Goal: Check status: Check status

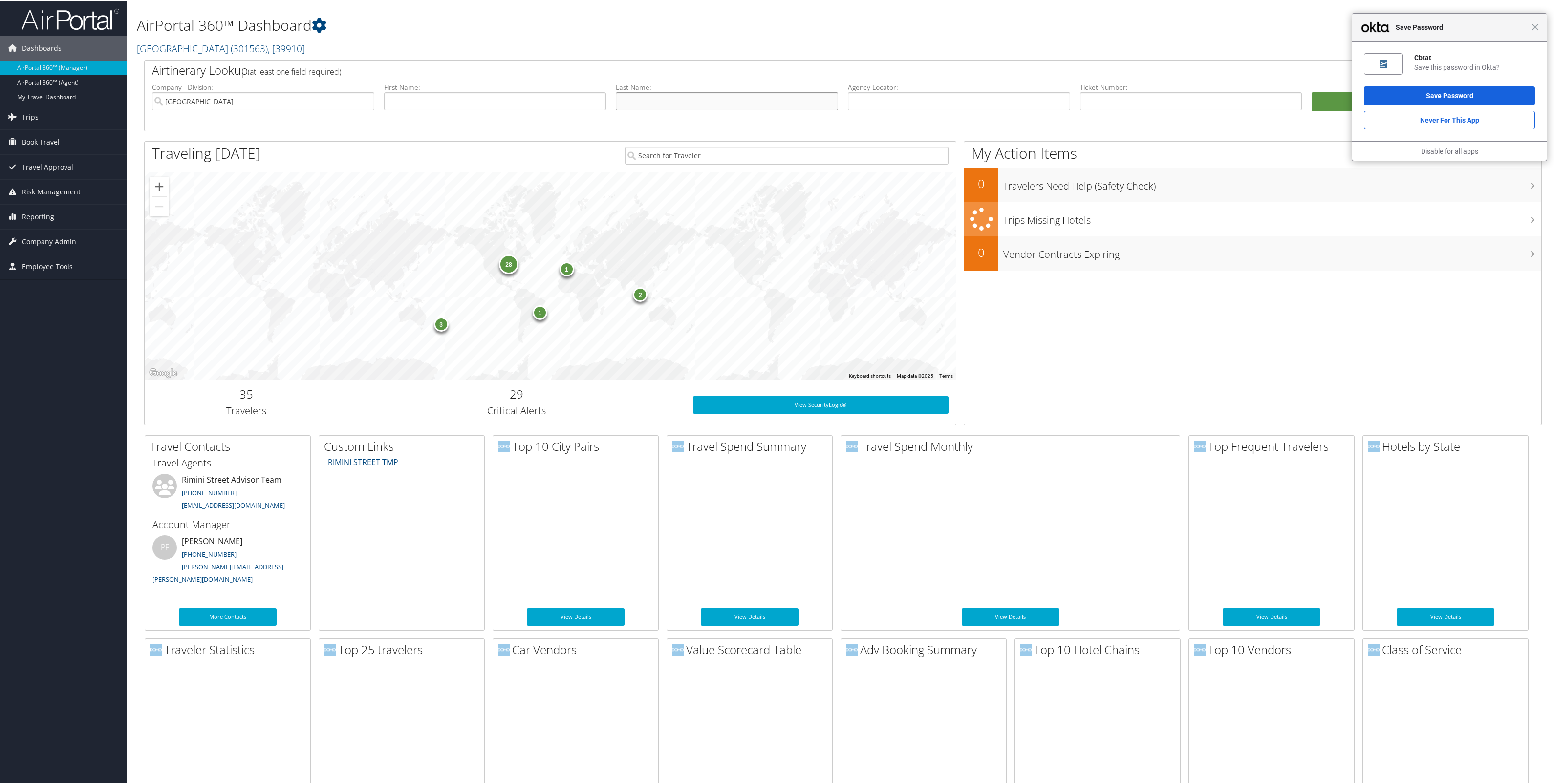
click at [643, 109] on input "text" at bounding box center [727, 100] width 223 height 18
type input "mackereth"
click at [1312, 91] on button "Search" at bounding box center [1423, 100] width 223 height 20
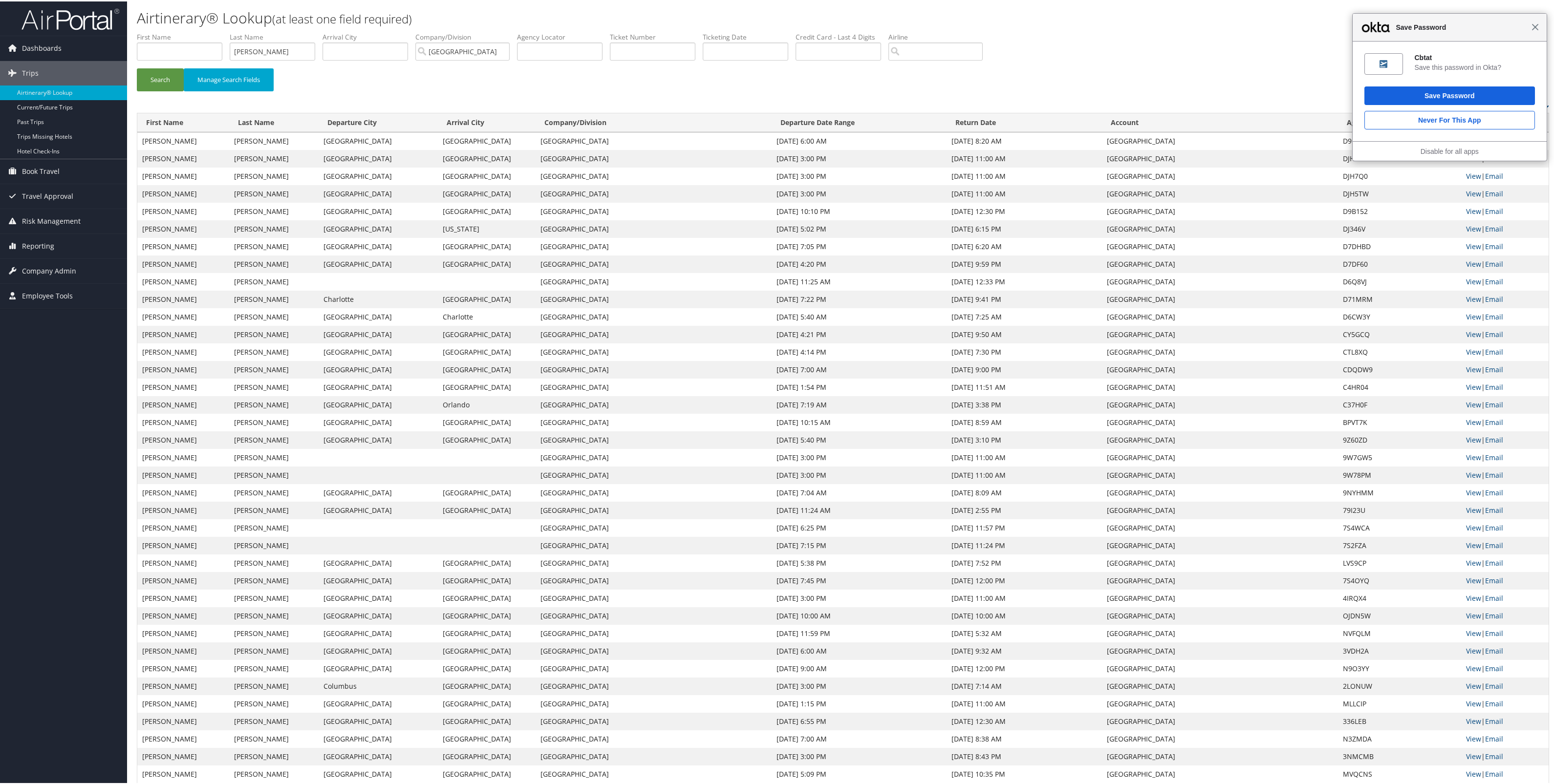
click at [1532, 27] on span "Close" at bounding box center [1536, 26] width 7 height 7
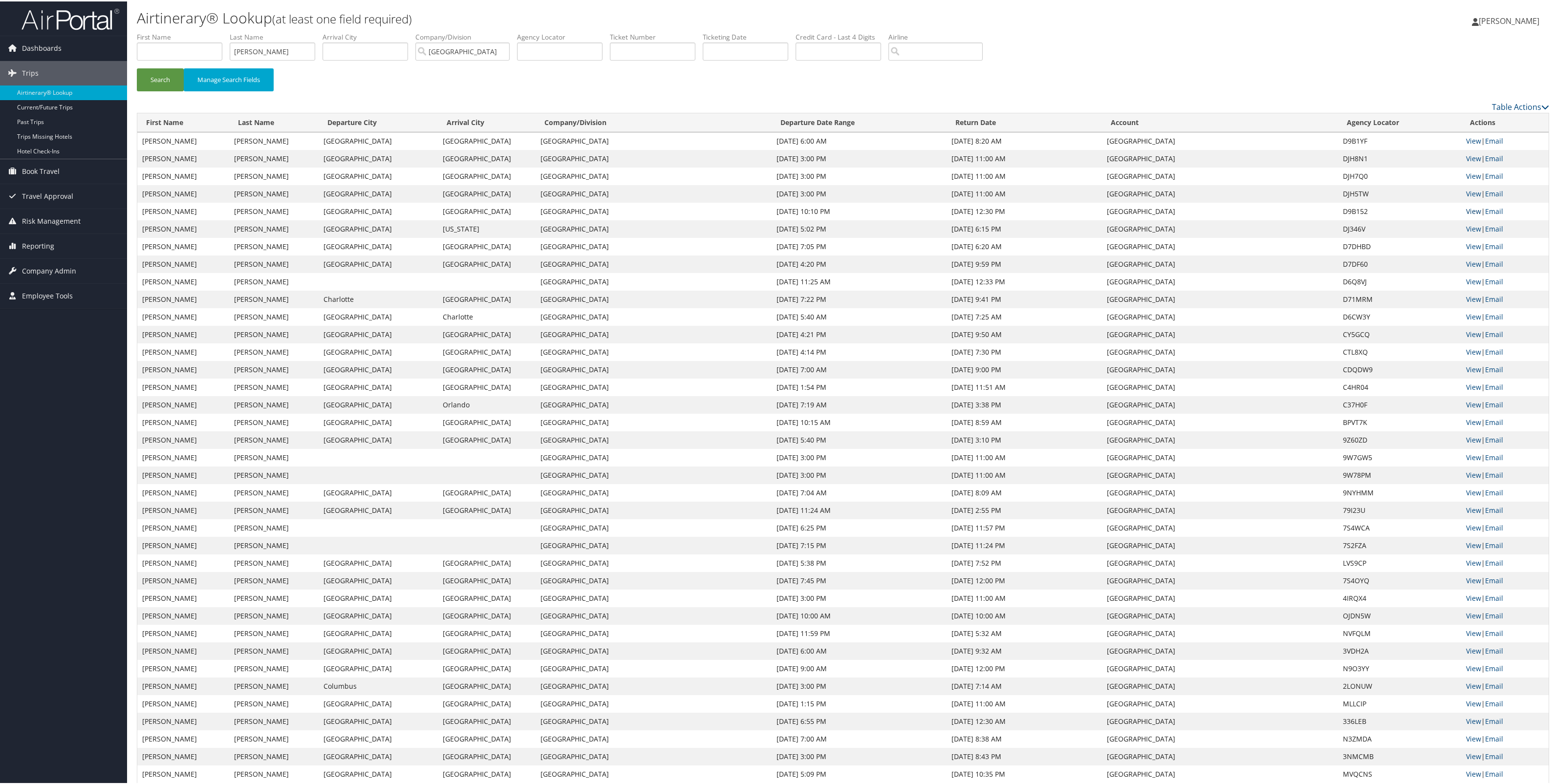
click at [1470, 214] on link "View" at bounding box center [1473, 209] width 15 height 10
click at [1476, 144] on link "View" at bounding box center [1473, 139] width 15 height 10
click at [1479, 162] on link "View" at bounding box center [1473, 157] width 15 height 10
click at [1476, 214] on link "View" at bounding box center [1473, 209] width 15 height 10
click at [1480, 232] on link "View" at bounding box center [1473, 227] width 15 height 10
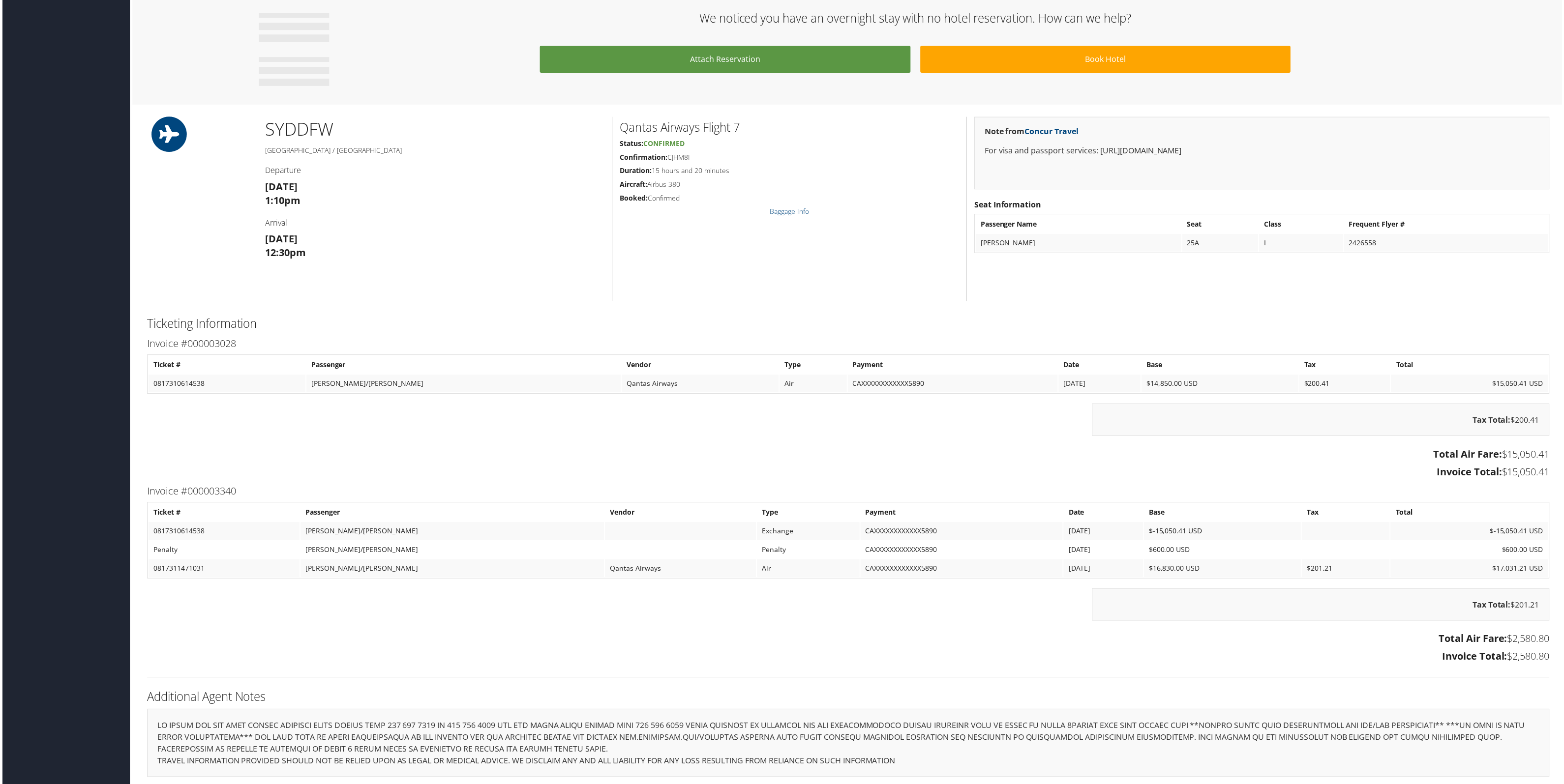
scroll to position [738, 0]
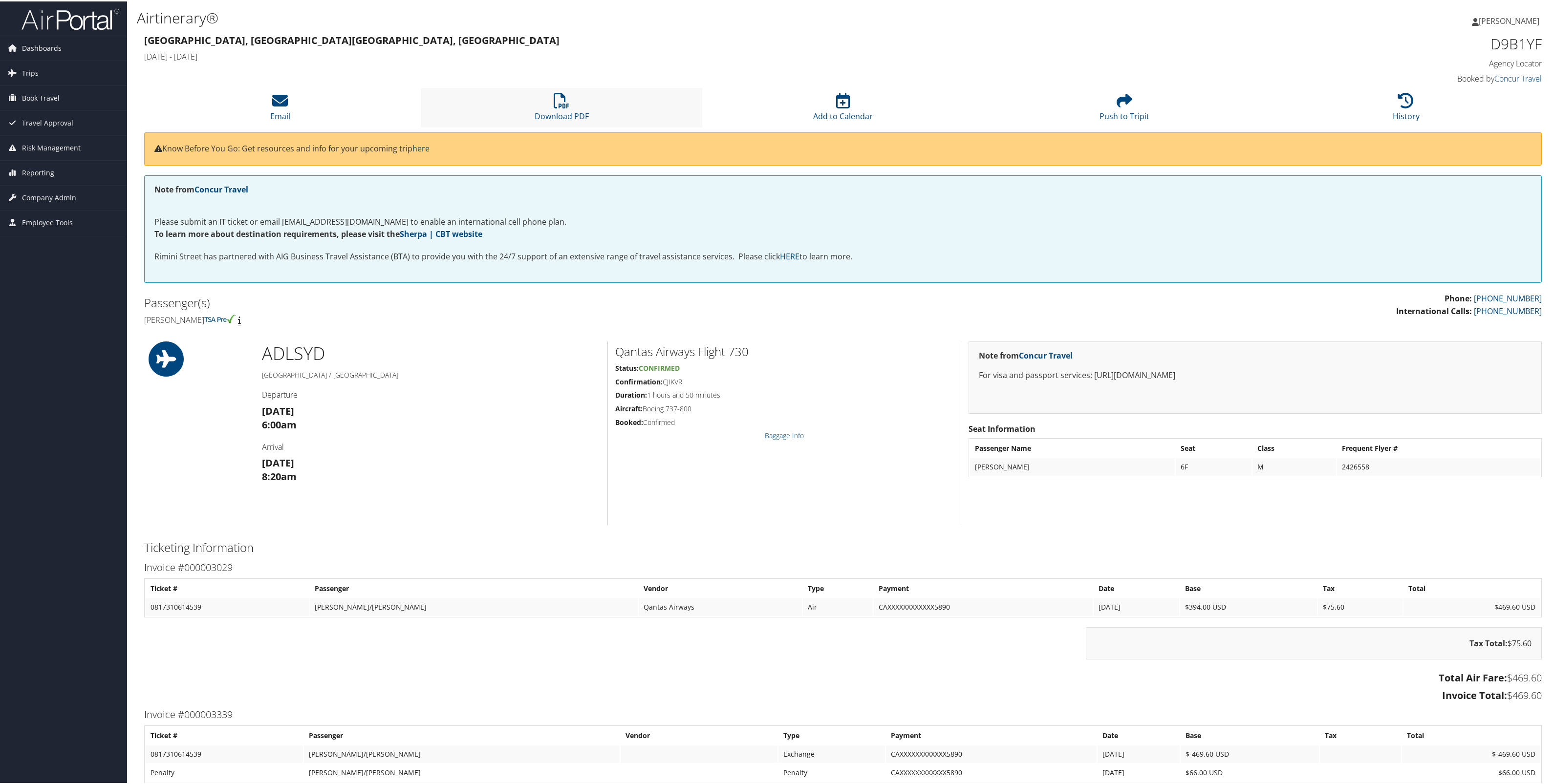
click at [570, 126] on li "Download PDF" at bounding box center [562, 106] width 281 height 40
click at [1410, 124] on li "History" at bounding box center [1406, 106] width 281 height 40
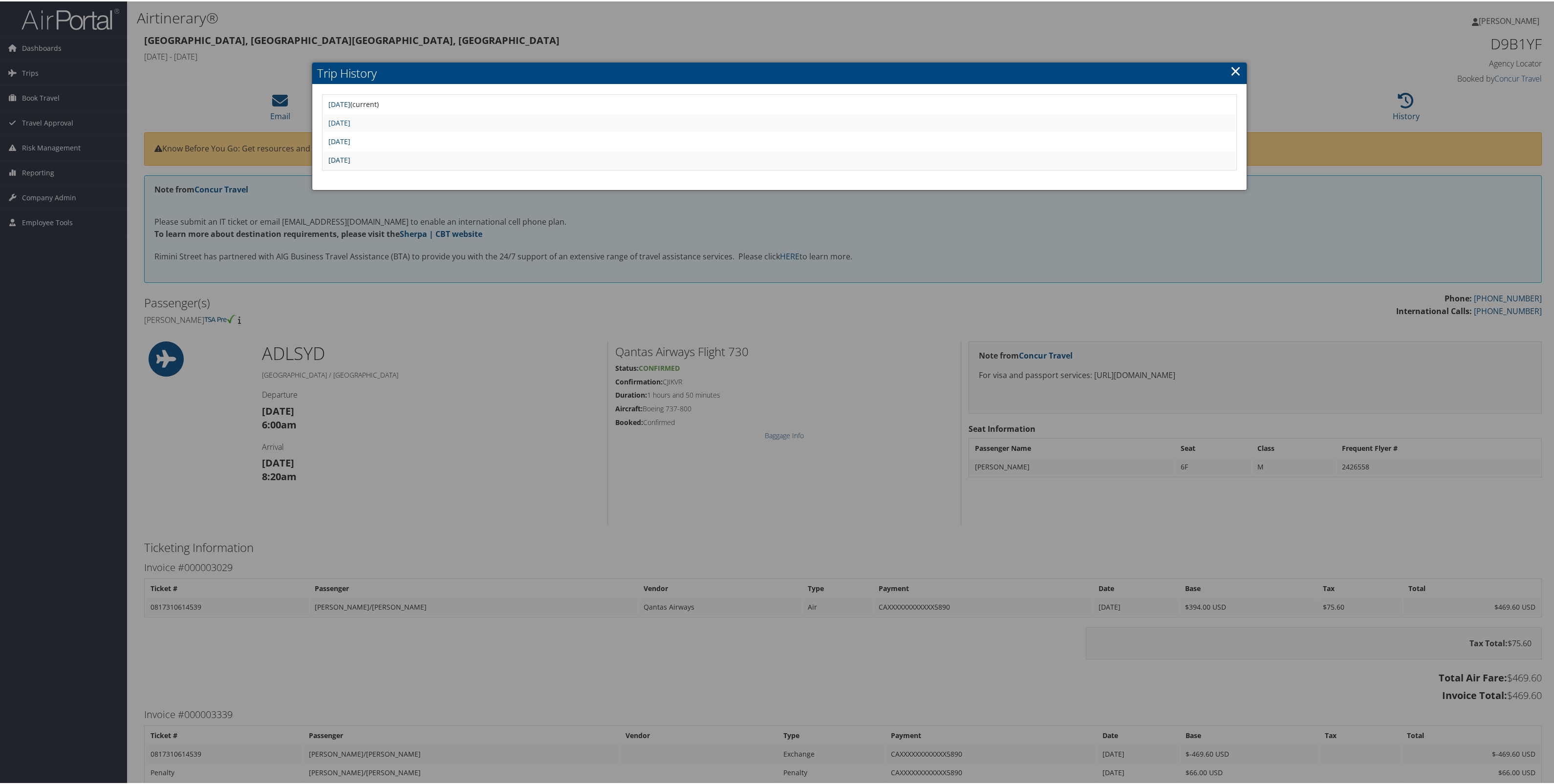
click at [351, 163] on link "Tue Sep 2 20:54:20 MDT 2025" at bounding box center [339, 158] width 22 height 10
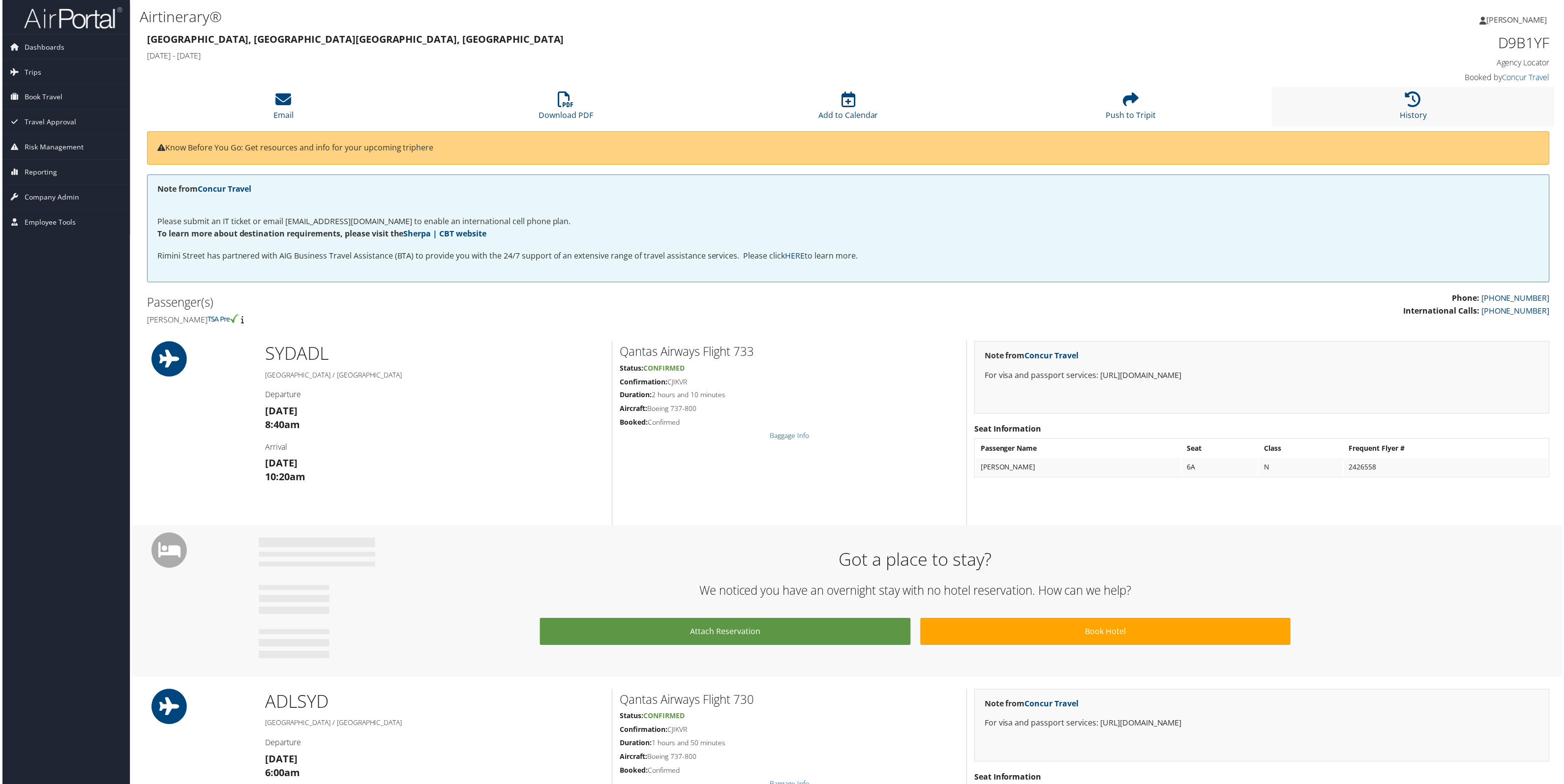
click at [1415, 127] on li "History" at bounding box center [1415, 107] width 283 height 40
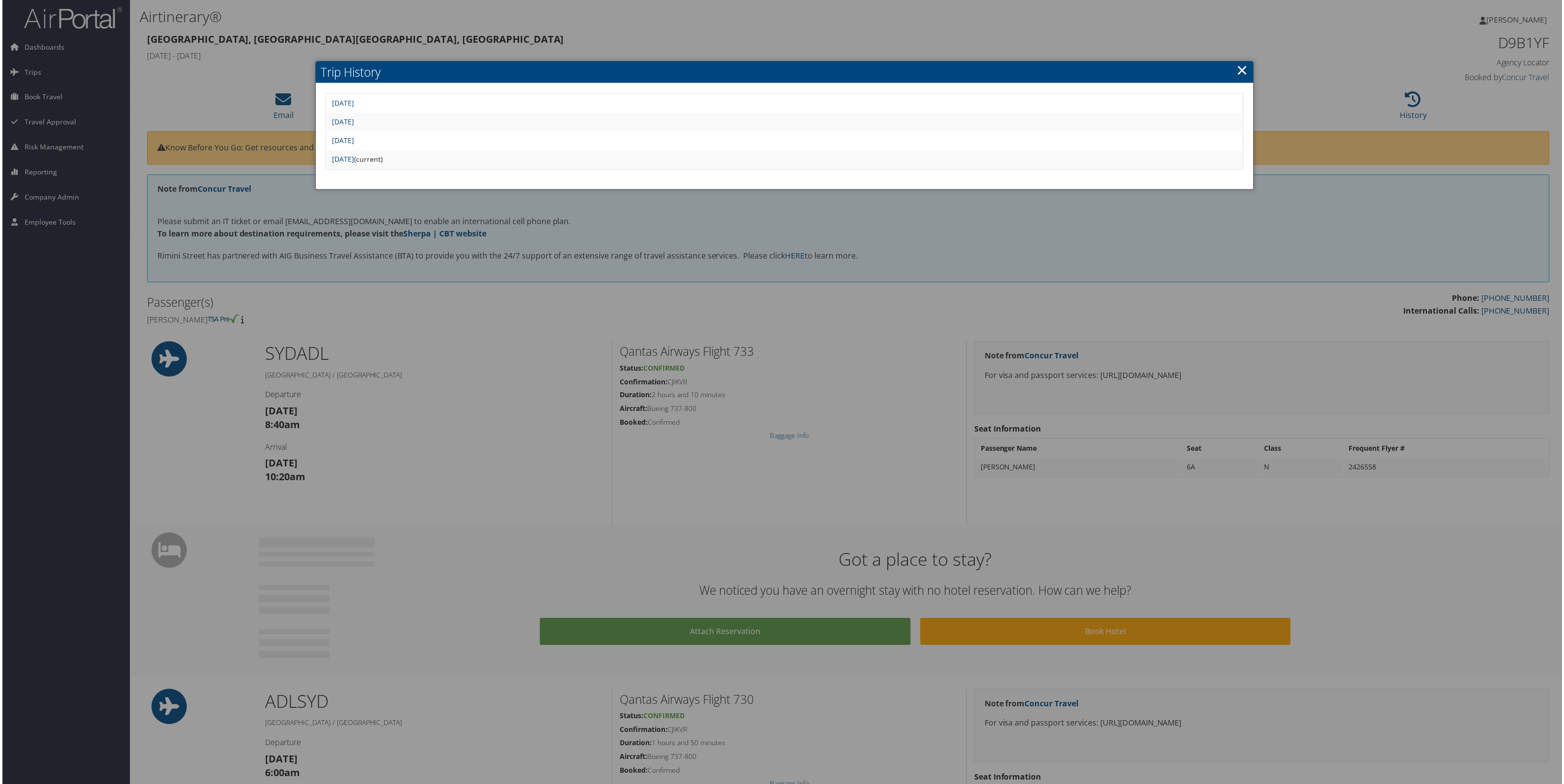
click at [353, 146] on link "[DATE]" at bounding box center [341, 141] width 22 height 10
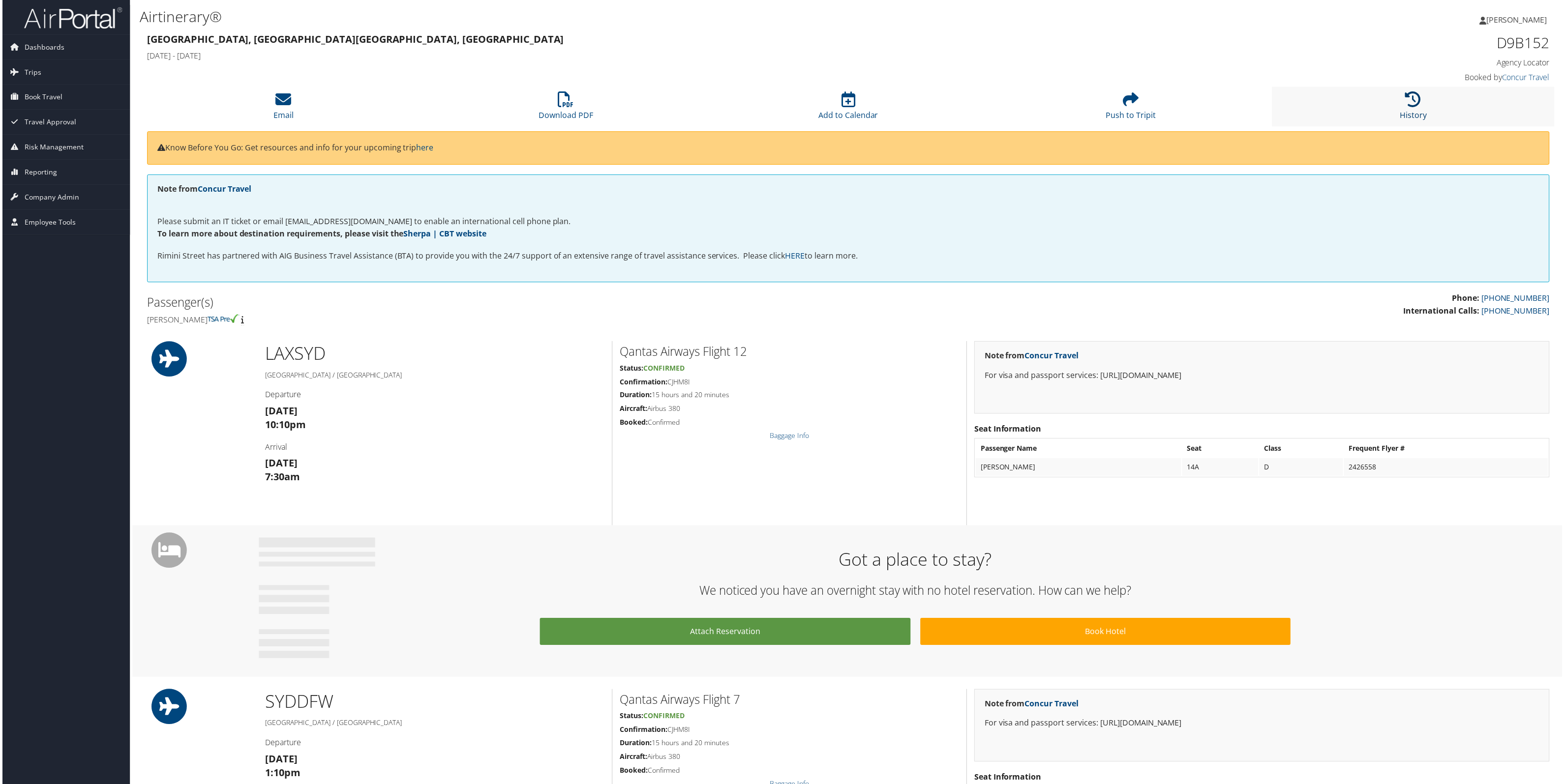
click at [1412, 108] on icon at bounding box center [1414, 99] width 15 height 15
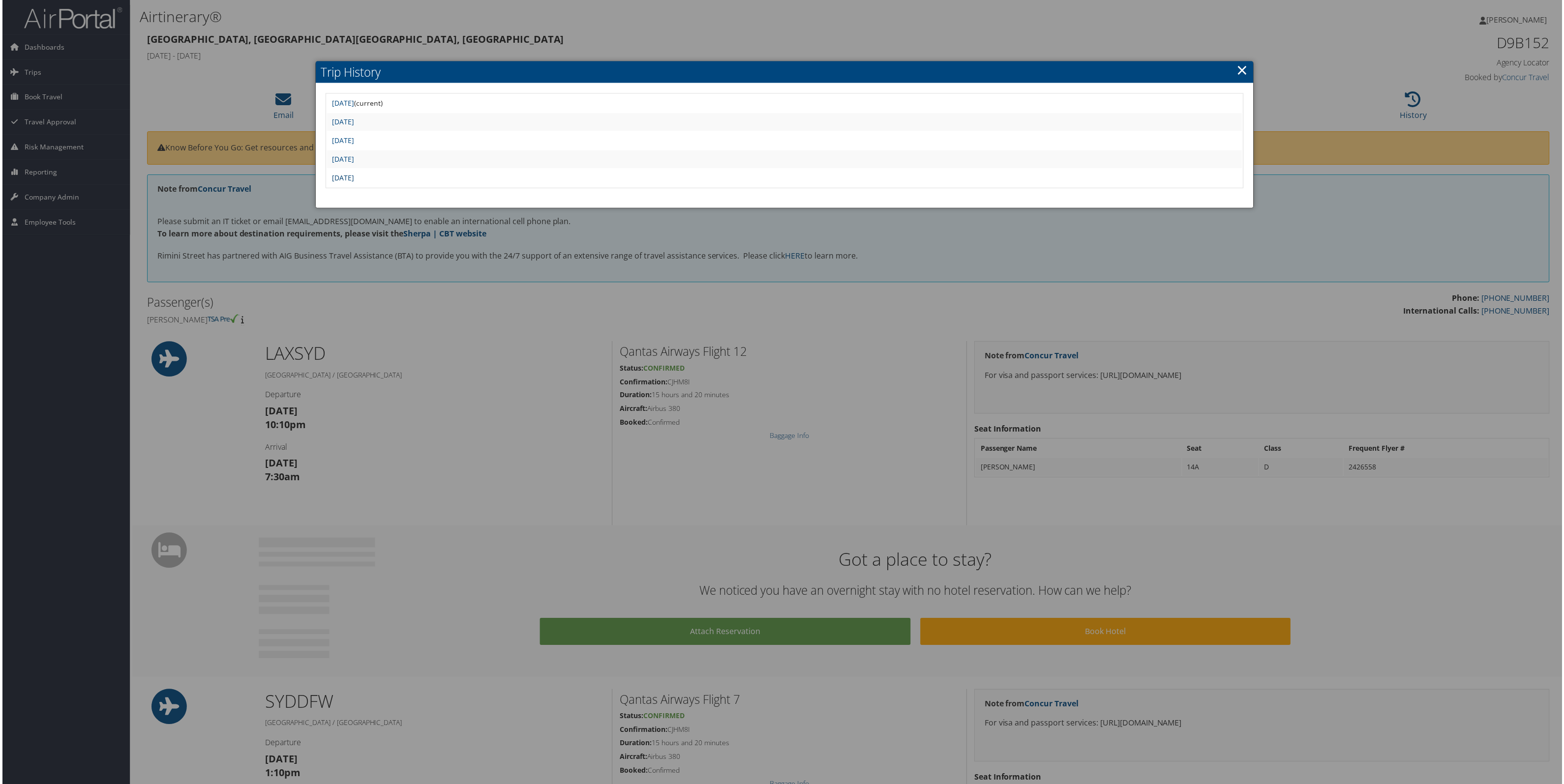
click at [353, 183] on link "[DATE]" at bounding box center [341, 178] width 22 height 10
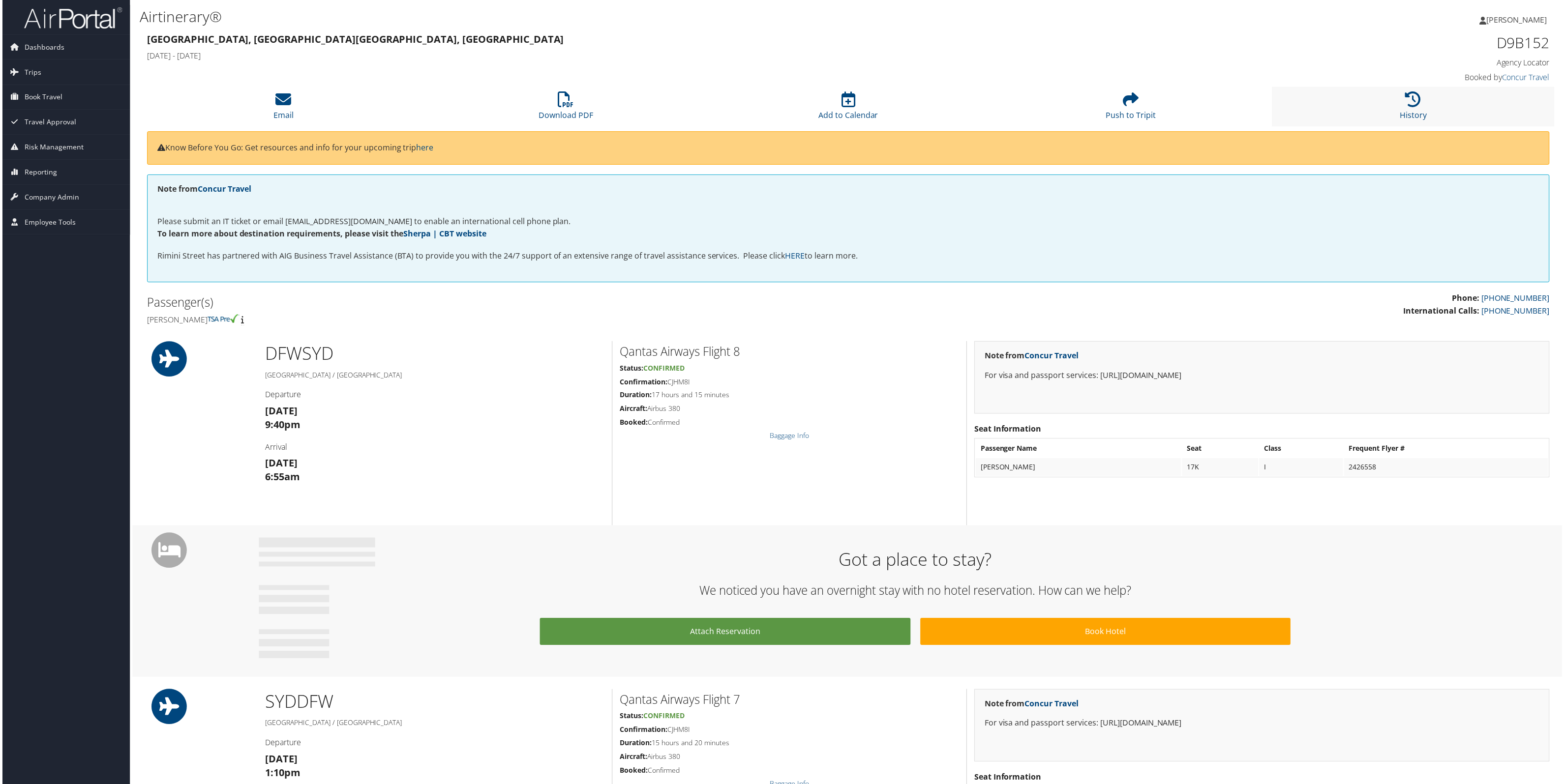
click at [1420, 112] on li "History" at bounding box center [1415, 107] width 283 height 40
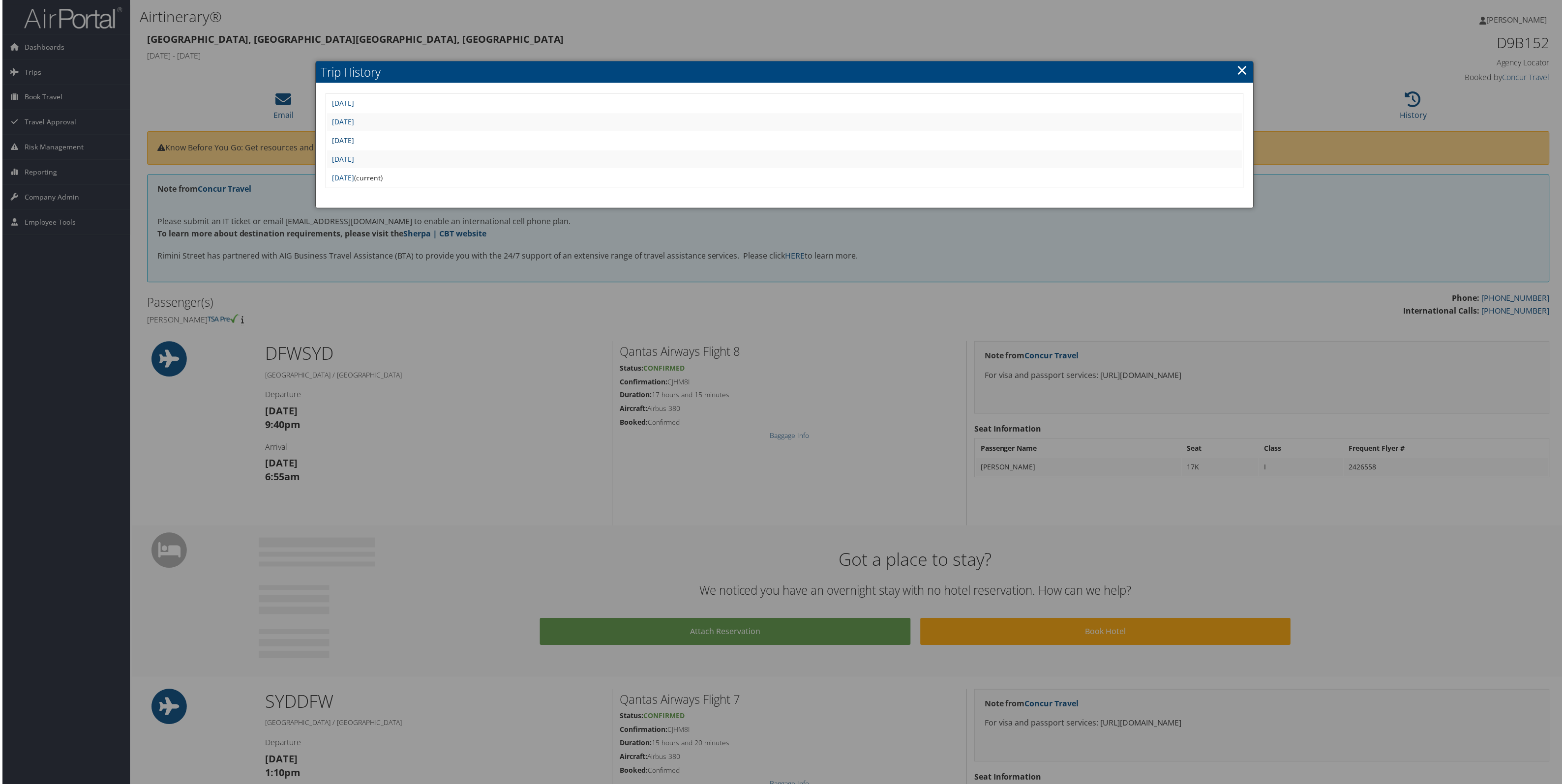
click at [353, 146] on link "Tue Sep 2 21:01:54 MDT 2025" at bounding box center [341, 141] width 22 height 10
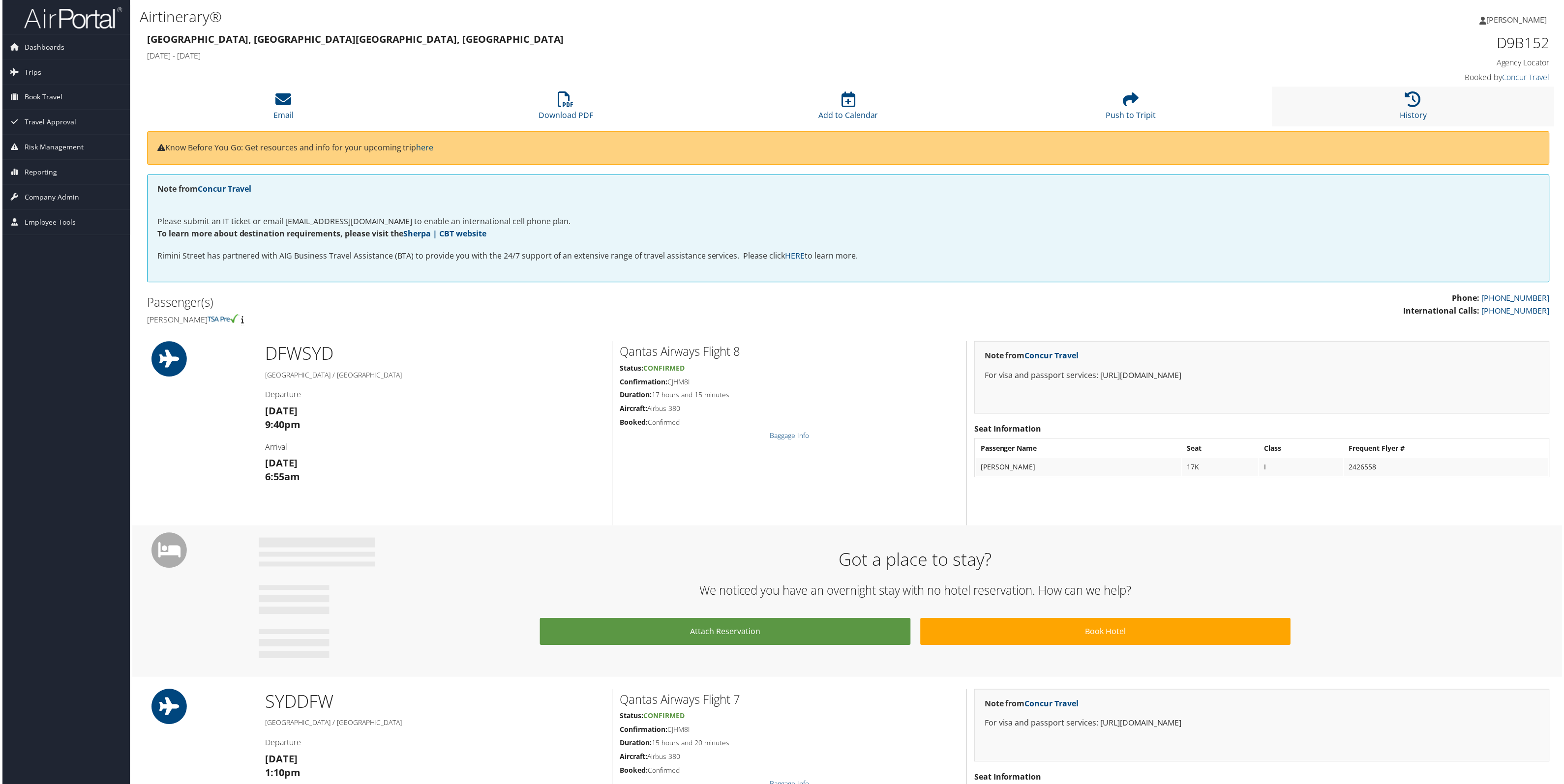
click at [1400, 122] on li "History" at bounding box center [1415, 107] width 283 height 40
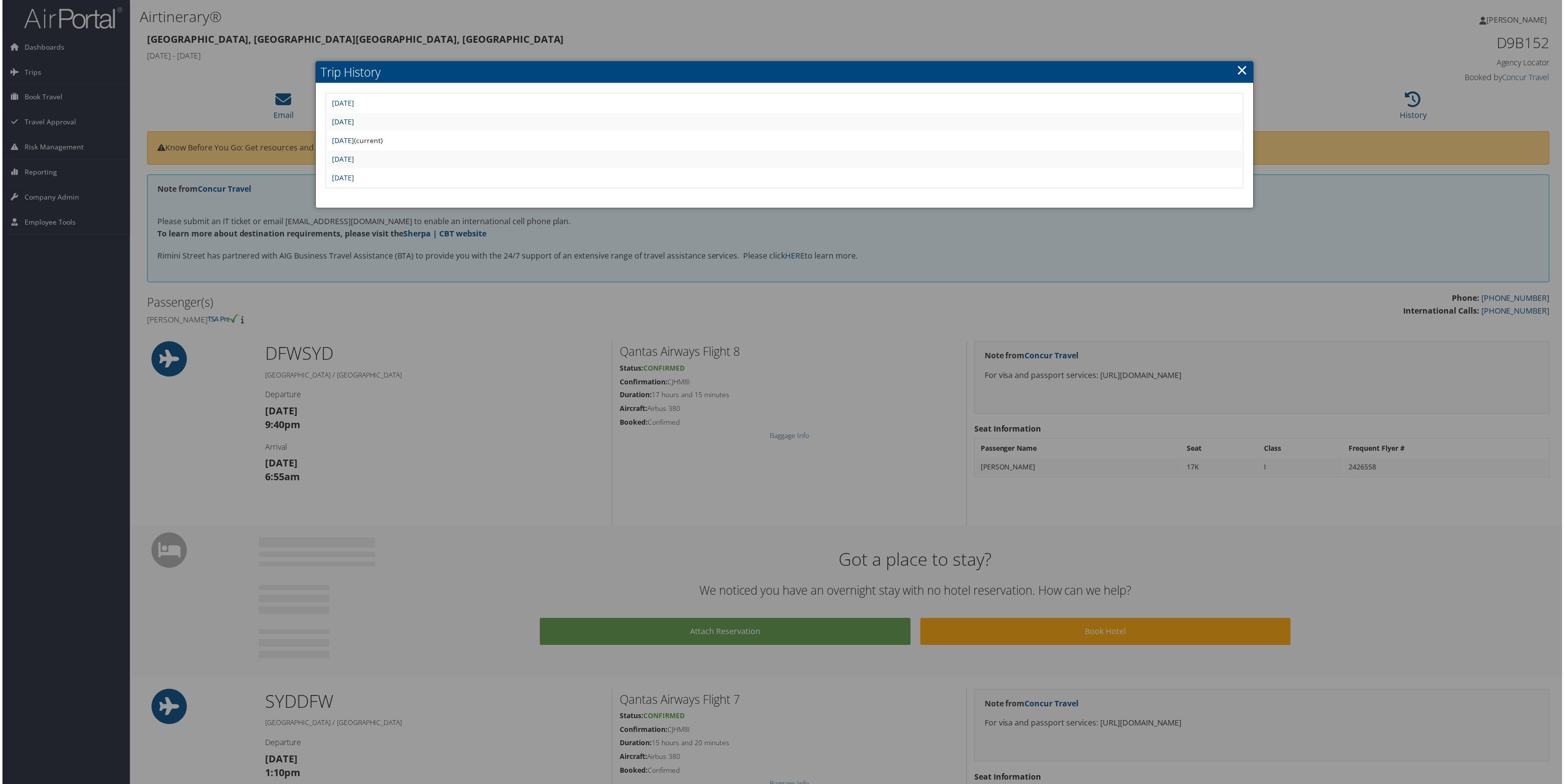
click at [353, 127] on link "[DATE]" at bounding box center [341, 122] width 22 height 10
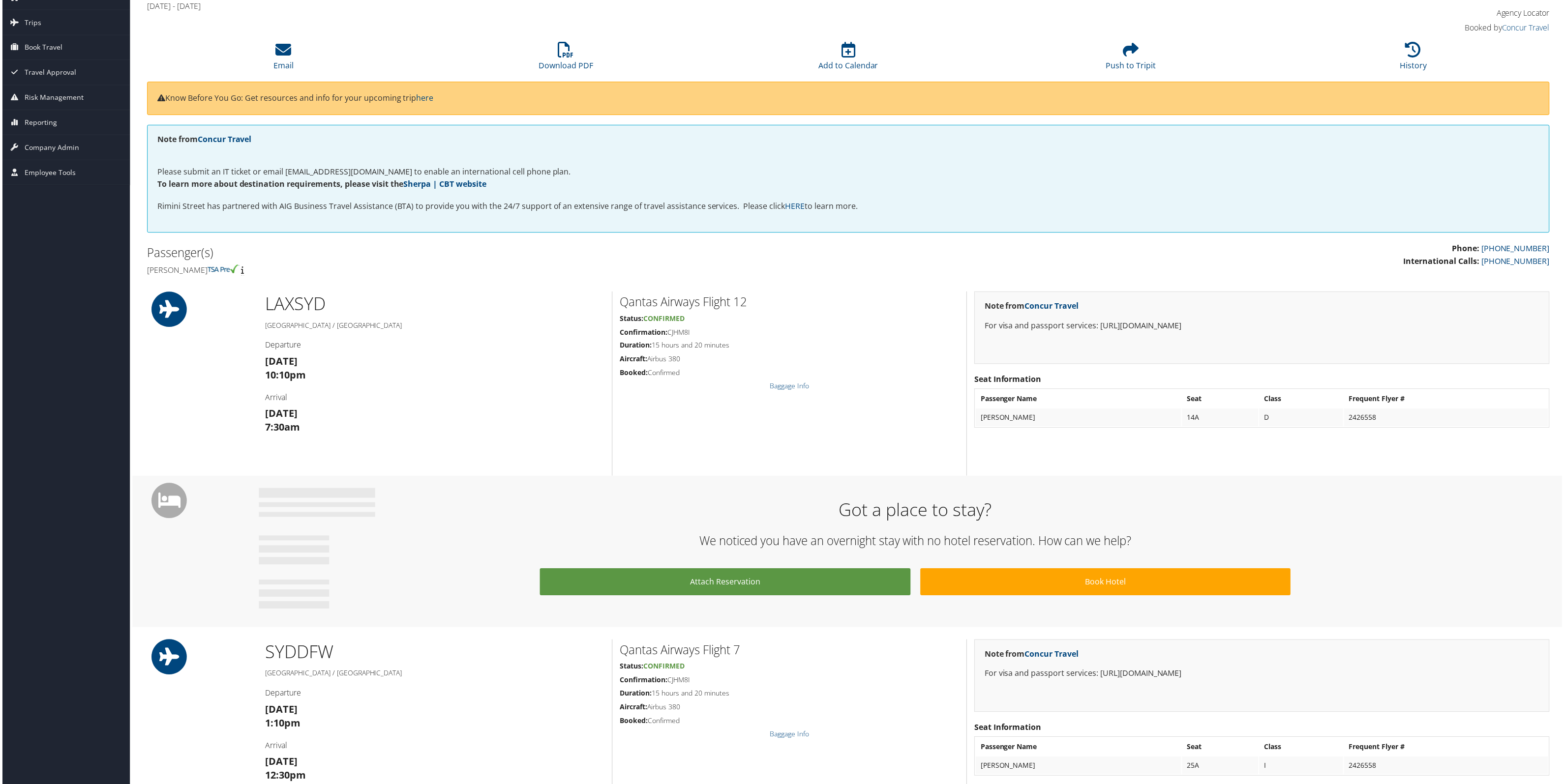
scroll to position [45, 0]
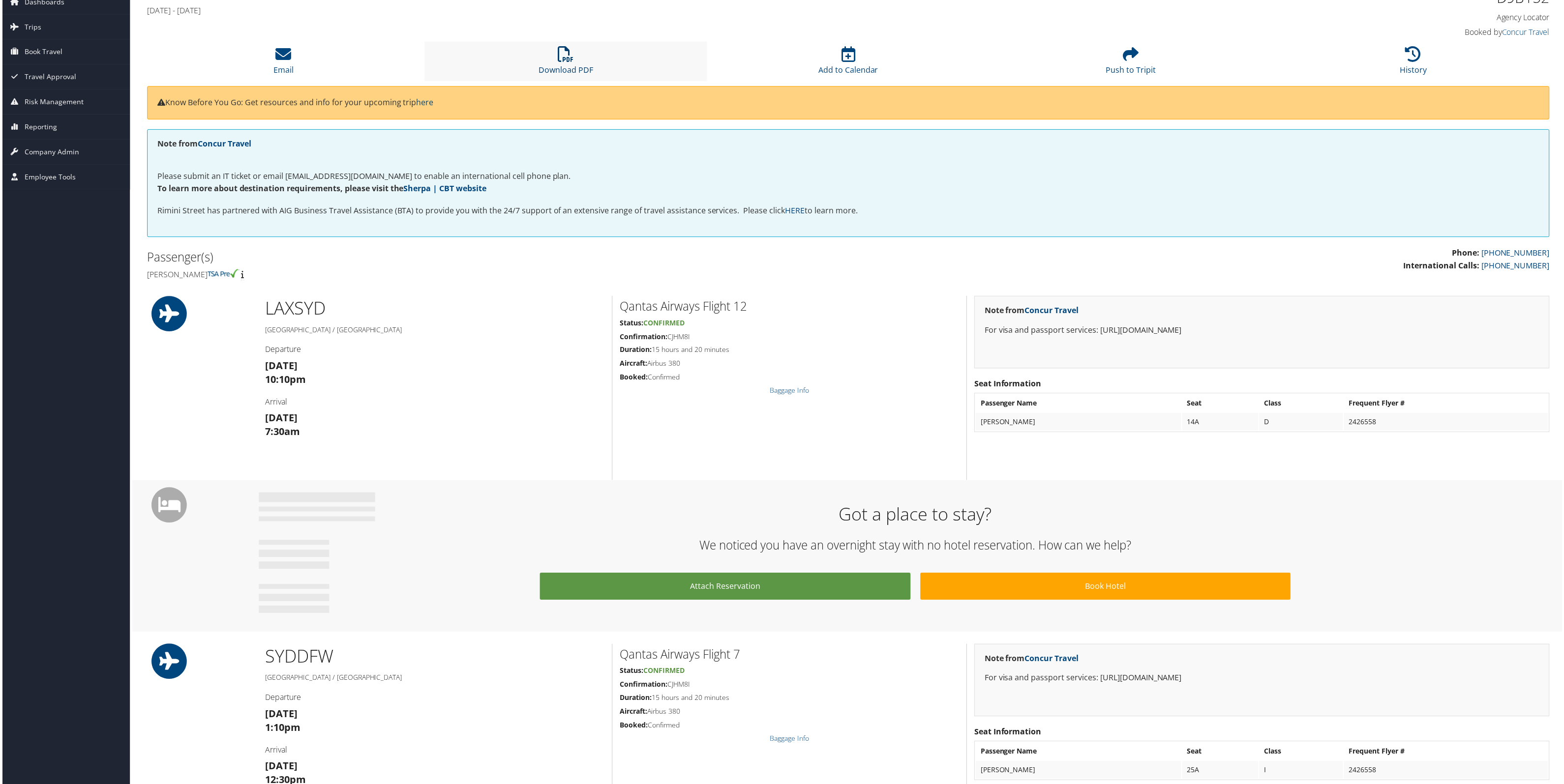
click at [571, 63] on icon at bounding box center [565, 54] width 15 height 15
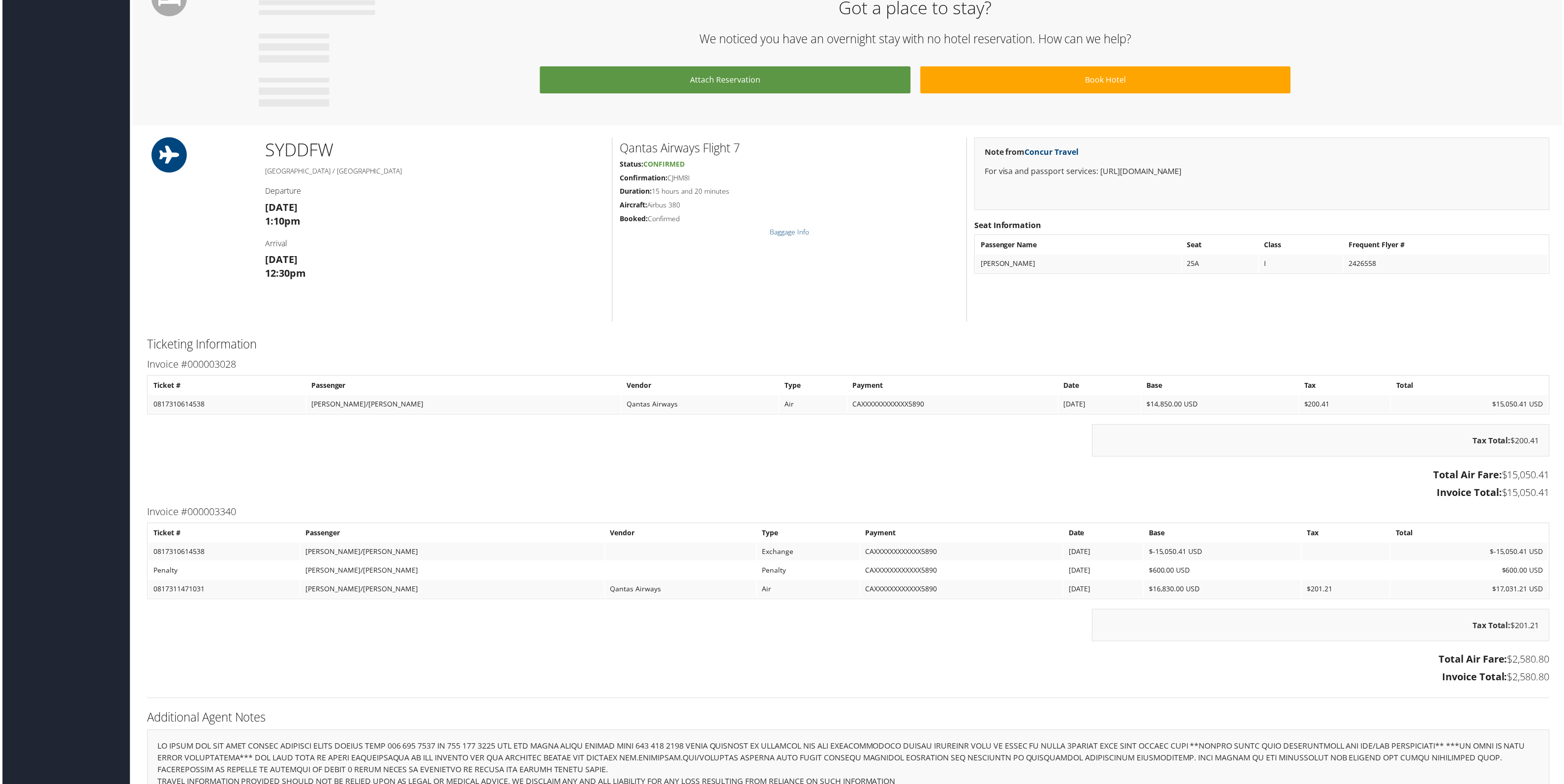
scroll to position [783, 0]
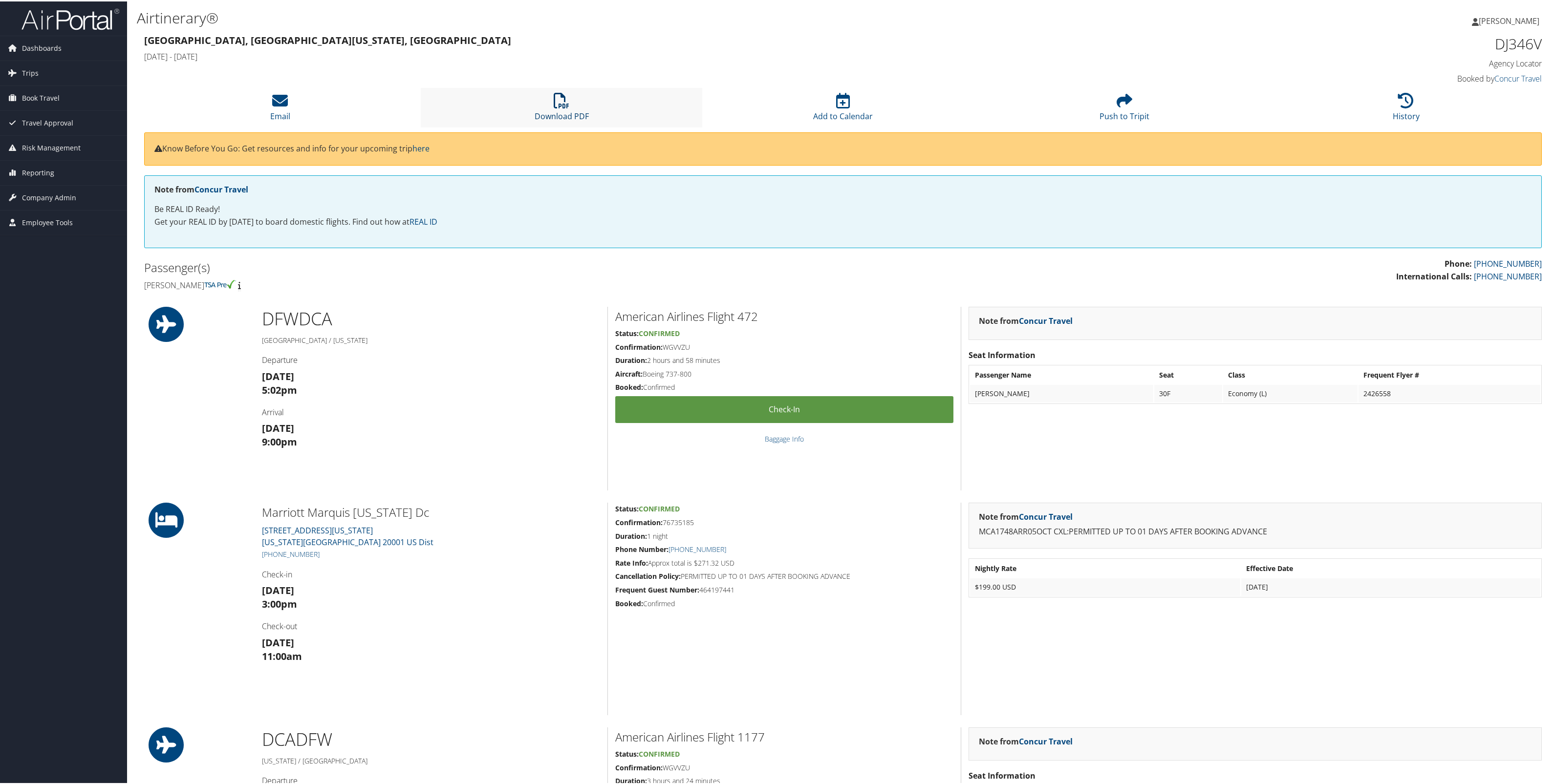
click at [554, 107] on icon at bounding box center [561, 99] width 15 height 15
